Goal: Task Accomplishment & Management: Manage account settings

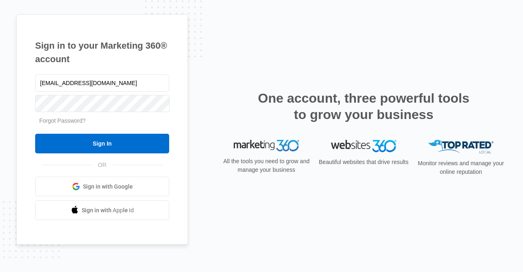
type input "mdelduca@flycti.com"
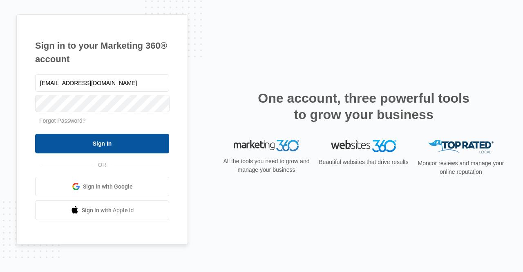
click at [137, 148] on input "Sign In" at bounding box center [102, 144] width 134 height 20
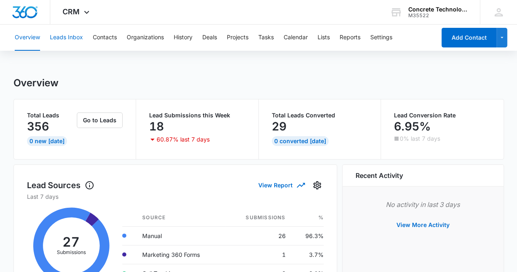
click at [74, 38] on button "Leads Inbox" at bounding box center [66, 38] width 33 height 26
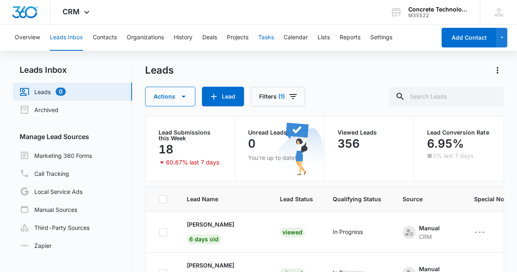
click at [268, 37] on button "Tasks" at bounding box center [266, 38] width 16 height 26
